Goal: Find contact information: Obtain details needed to contact an individual or organization

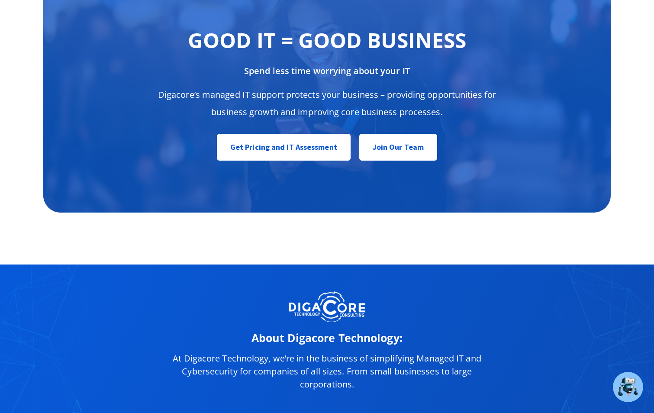
scroll to position [4206, 0]
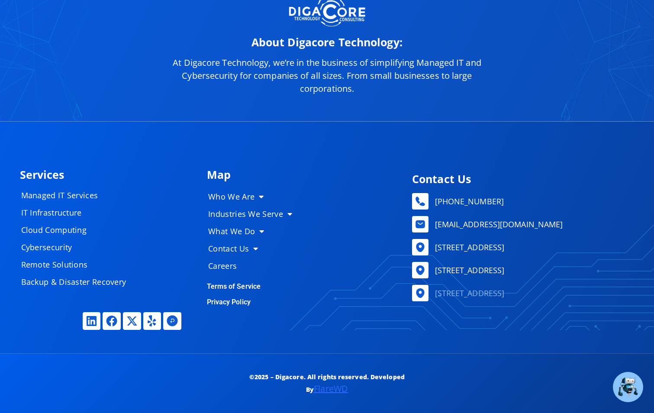
click at [480, 295] on span "[STREET_ADDRESS]" at bounding box center [469, 293] width 72 height 13
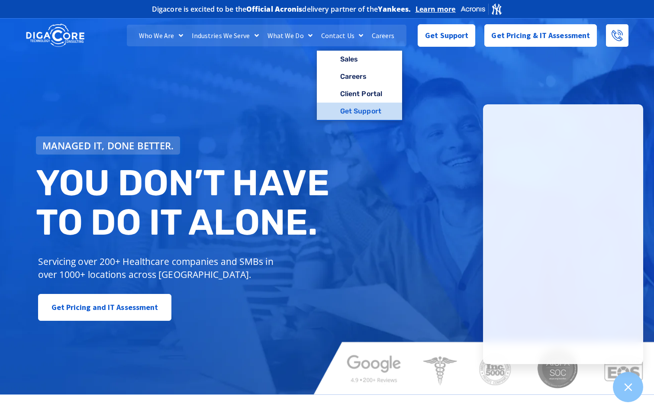
click at [354, 110] on link "Get Support" at bounding box center [359, 111] width 85 height 17
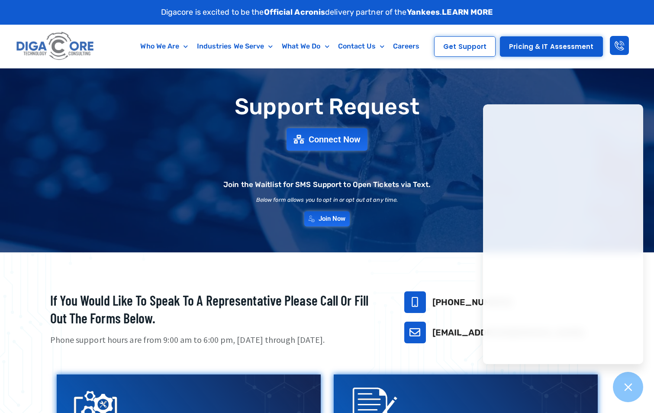
drag, startPoint x: 473, startPoint y: 301, endPoint x: 432, endPoint y: 304, distance: 40.8
click at [432, 304] on h3 "[PHONE_NUMBER]" at bounding box center [518, 301] width 172 height 11
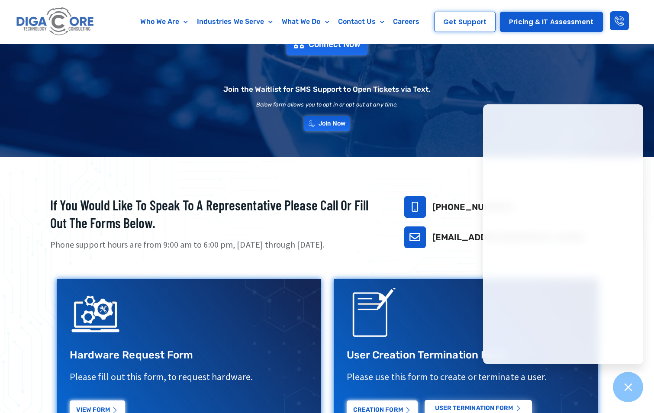
scroll to position [43, 0]
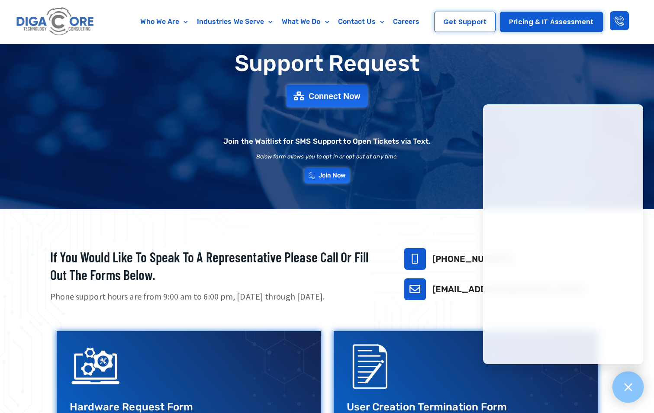
drag, startPoint x: 635, startPoint y: 390, endPoint x: 625, endPoint y: 386, distance: 10.5
click at [635, 390] on div at bounding box center [628, 387] width 32 height 32
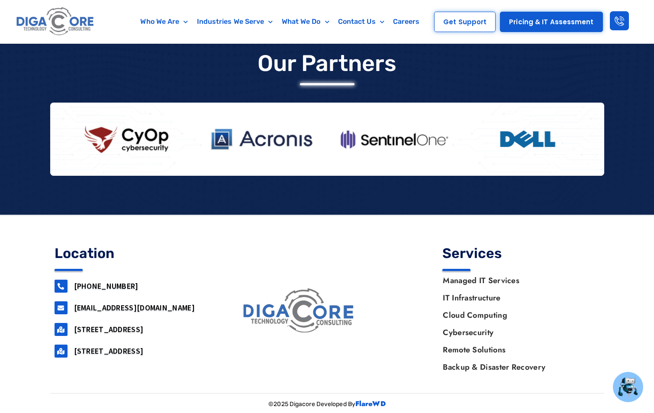
scroll to position [719, 0]
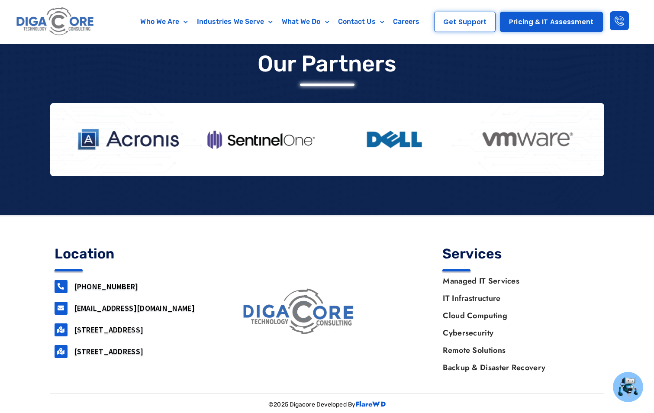
drag, startPoint x: 113, startPoint y: 339, endPoint x: 74, endPoint y: 331, distance: 40.3
click at [74, 331] on h3 "160 airport road, Suite 201, Lakewood, NJ, 08701" at bounding box center [143, 330] width 138 height 10
copy link "160 airport road, Suite 201, Lakewood, NJ, 08701"
